Goal: Task Accomplishment & Management: Use online tool/utility

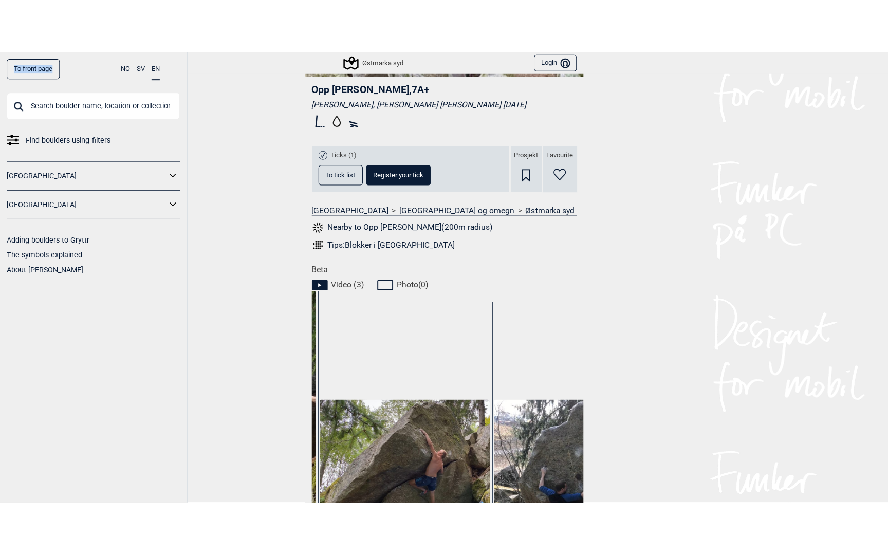
scroll to position [497, 0]
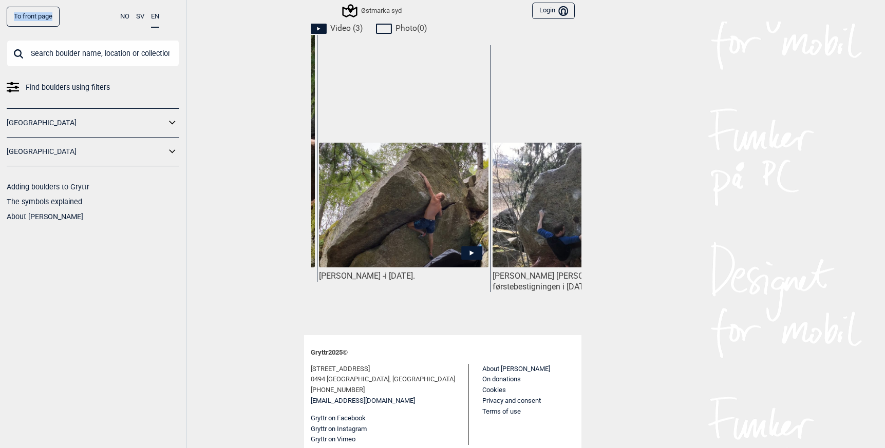
click at [401, 201] on img at bounding box center [403, 205] width 169 height 125
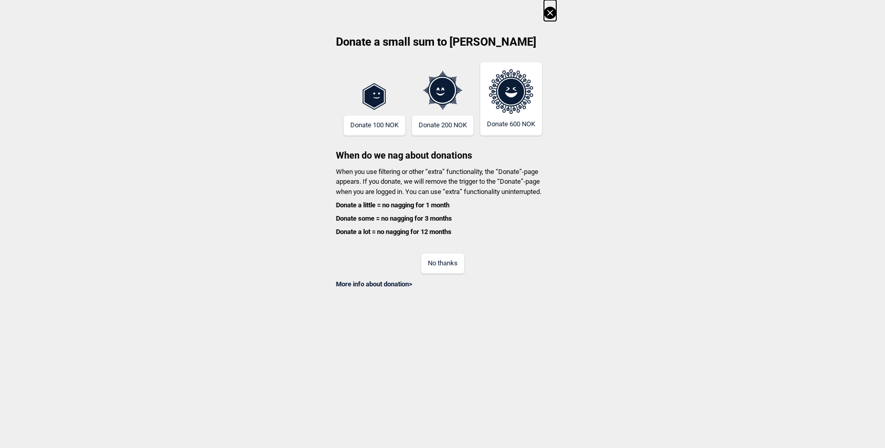
click at [446, 267] on button "No thanks" at bounding box center [442, 264] width 43 height 20
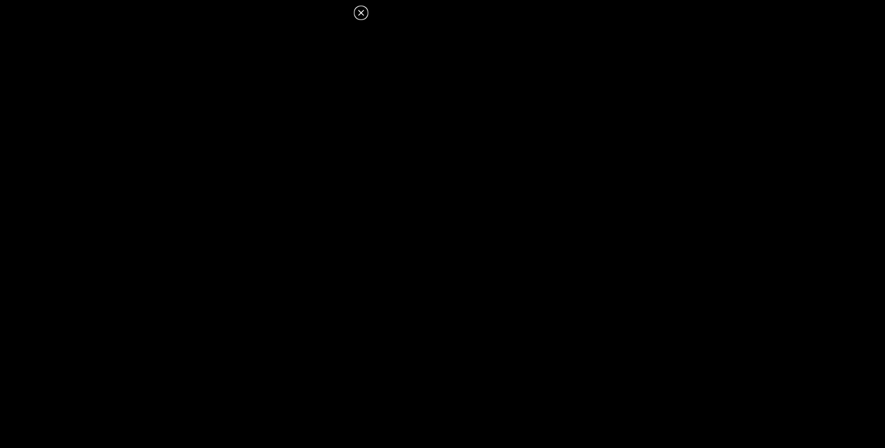
click at [363, 15] on icon at bounding box center [361, 13] width 6 height 6
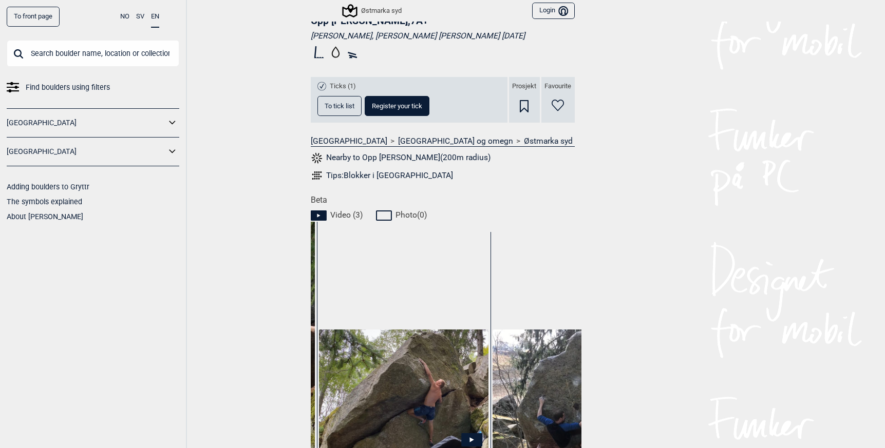
scroll to position [138, 0]
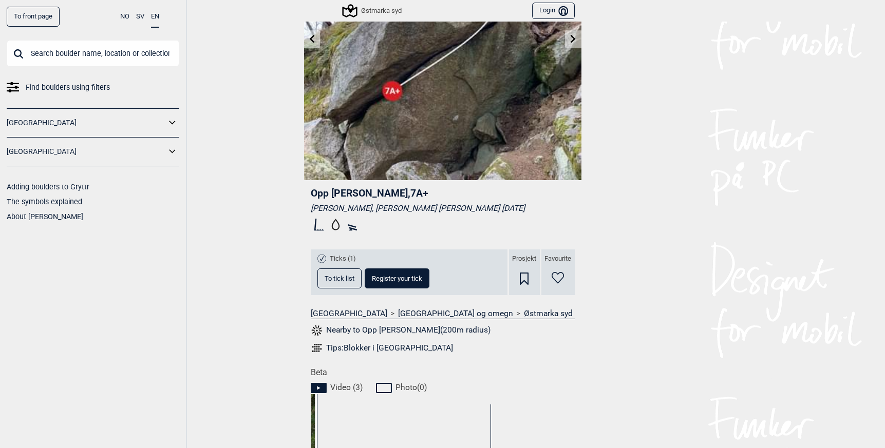
click at [328, 279] on span "To tick list" at bounding box center [340, 278] width 30 height 7
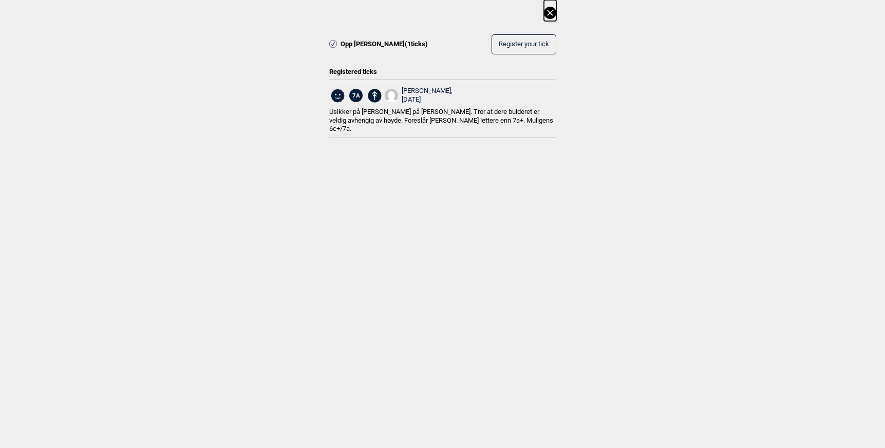
click at [552, 12] on icon at bounding box center [550, 13] width 12 height 12
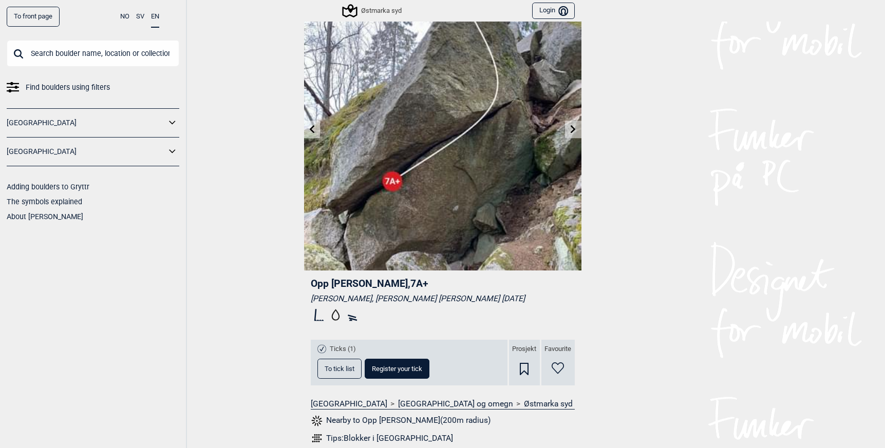
scroll to position [16, 0]
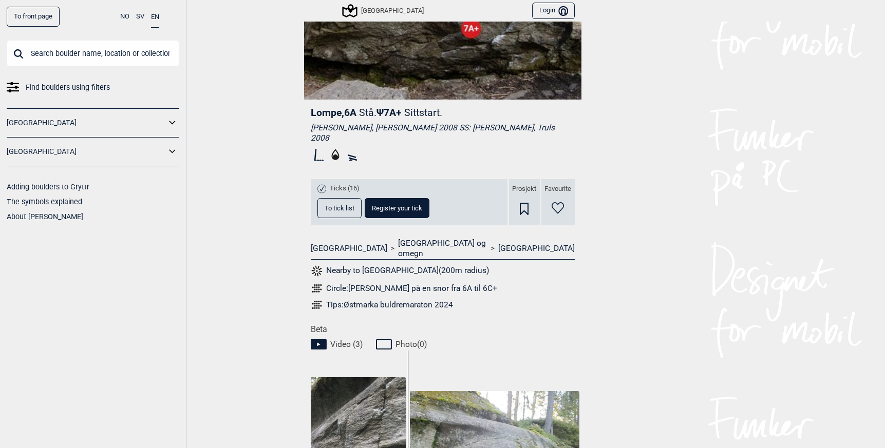
scroll to position [190, 0]
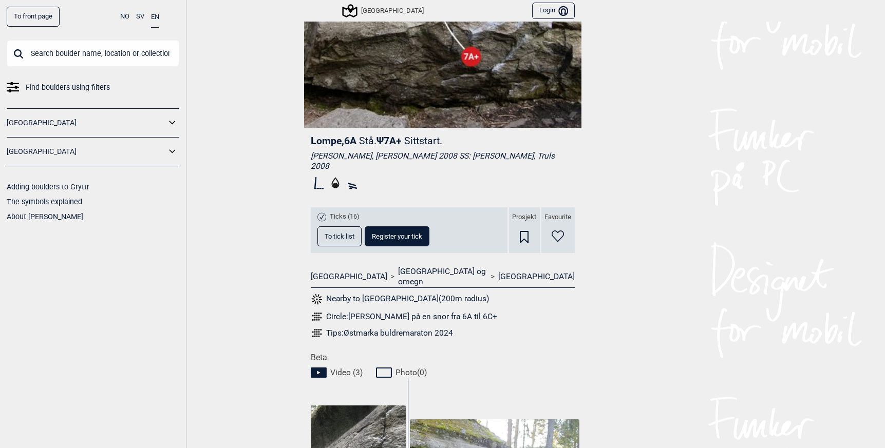
click at [334, 233] on span "To tick list" at bounding box center [340, 236] width 30 height 7
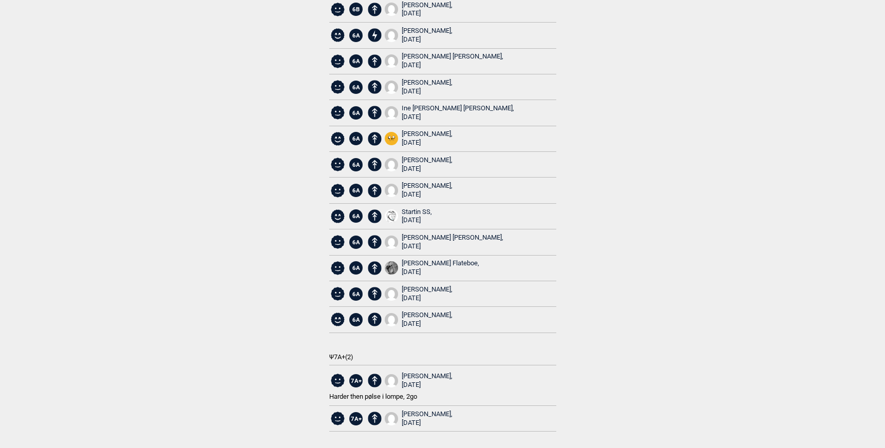
scroll to position [0, 0]
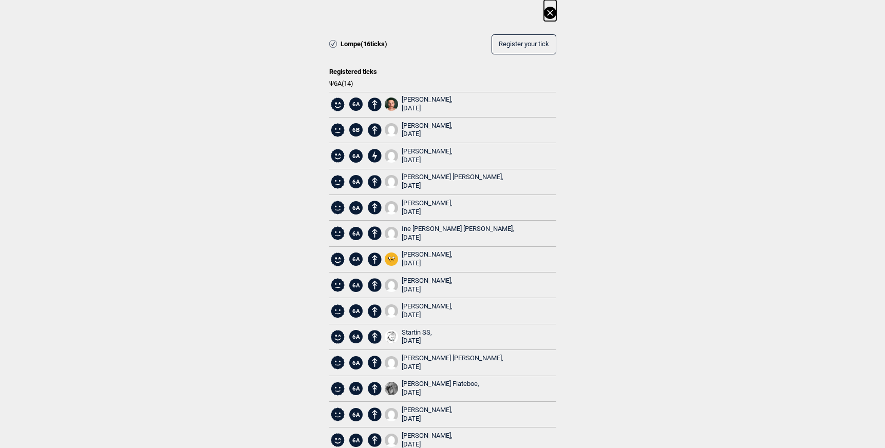
click at [544, 12] on icon at bounding box center [550, 13] width 12 height 12
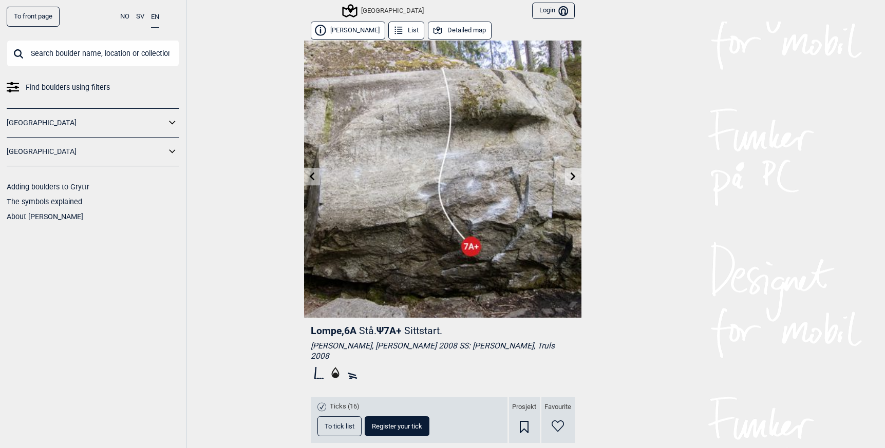
click at [569, 177] on icon at bounding box center [573, 176] width 8 height 8
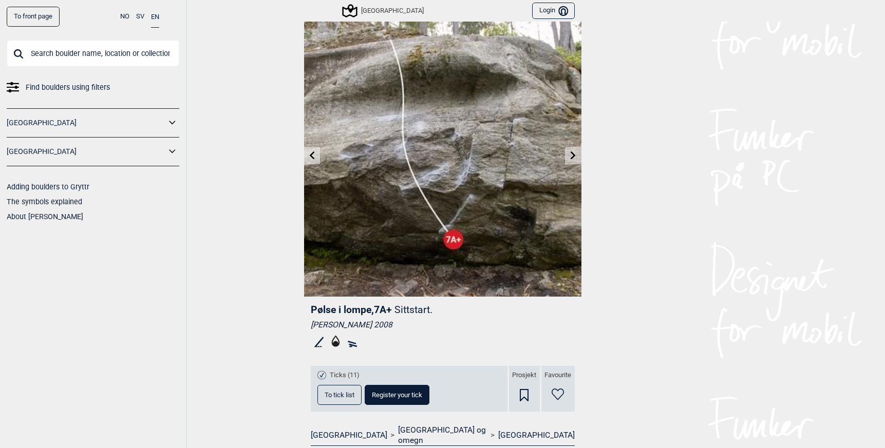
scroll to position [46, 0]
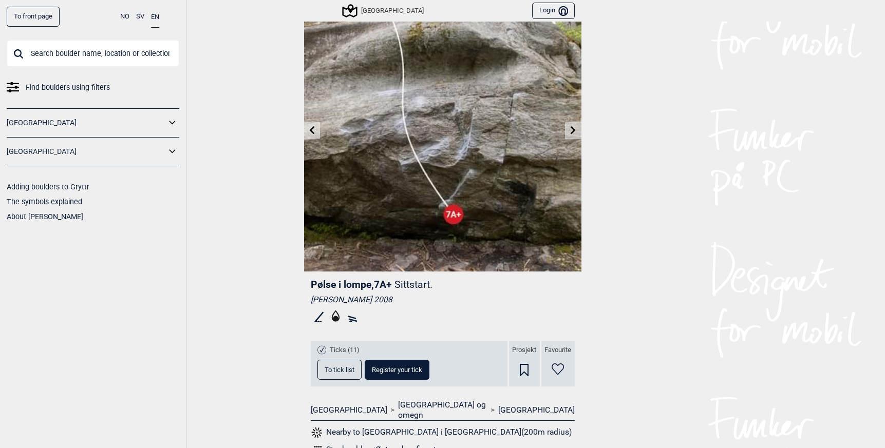
click at [327, 370] on span "To tick list" at bounding box center [340, 370] width 30 height 7
